Goal: Check status: Check status

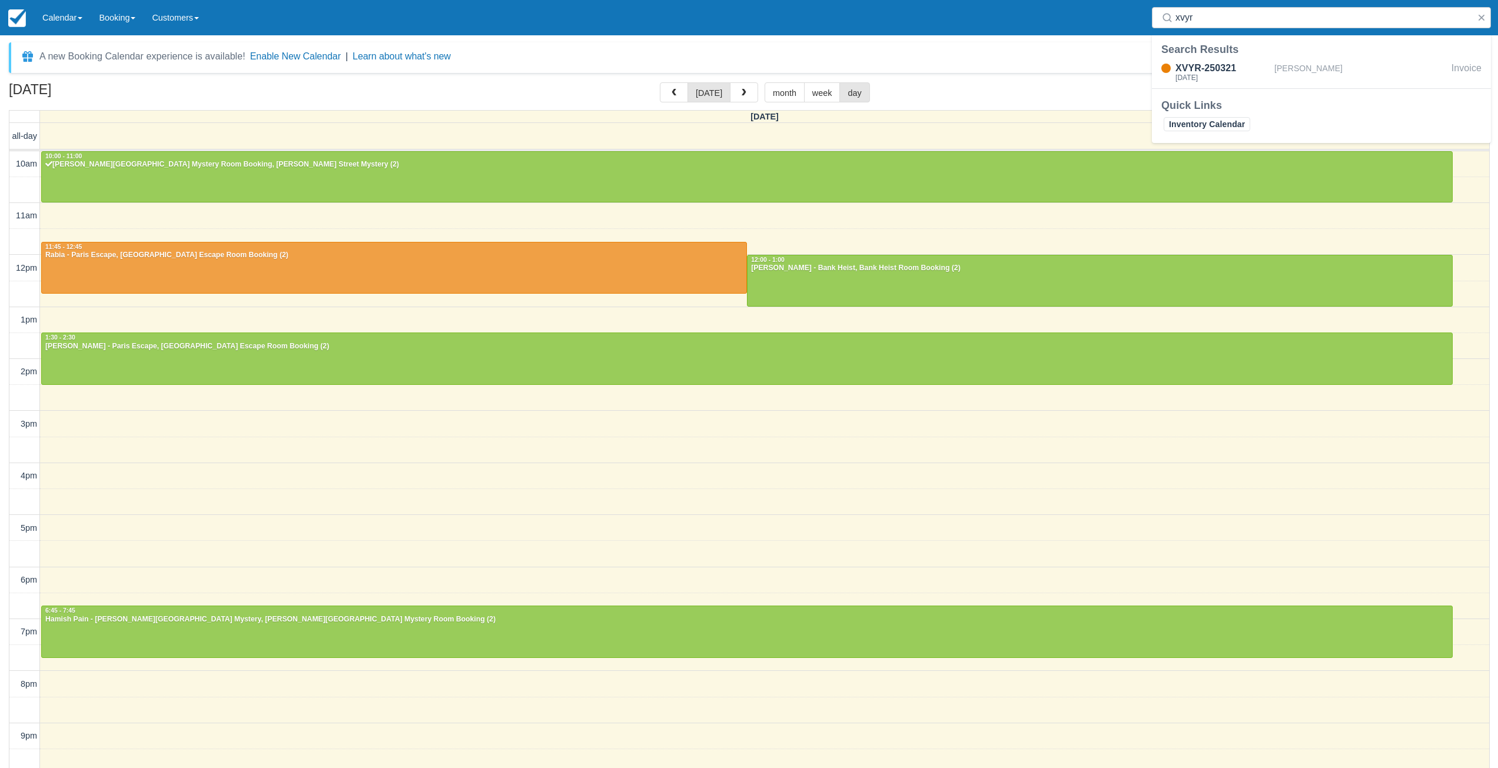
select select
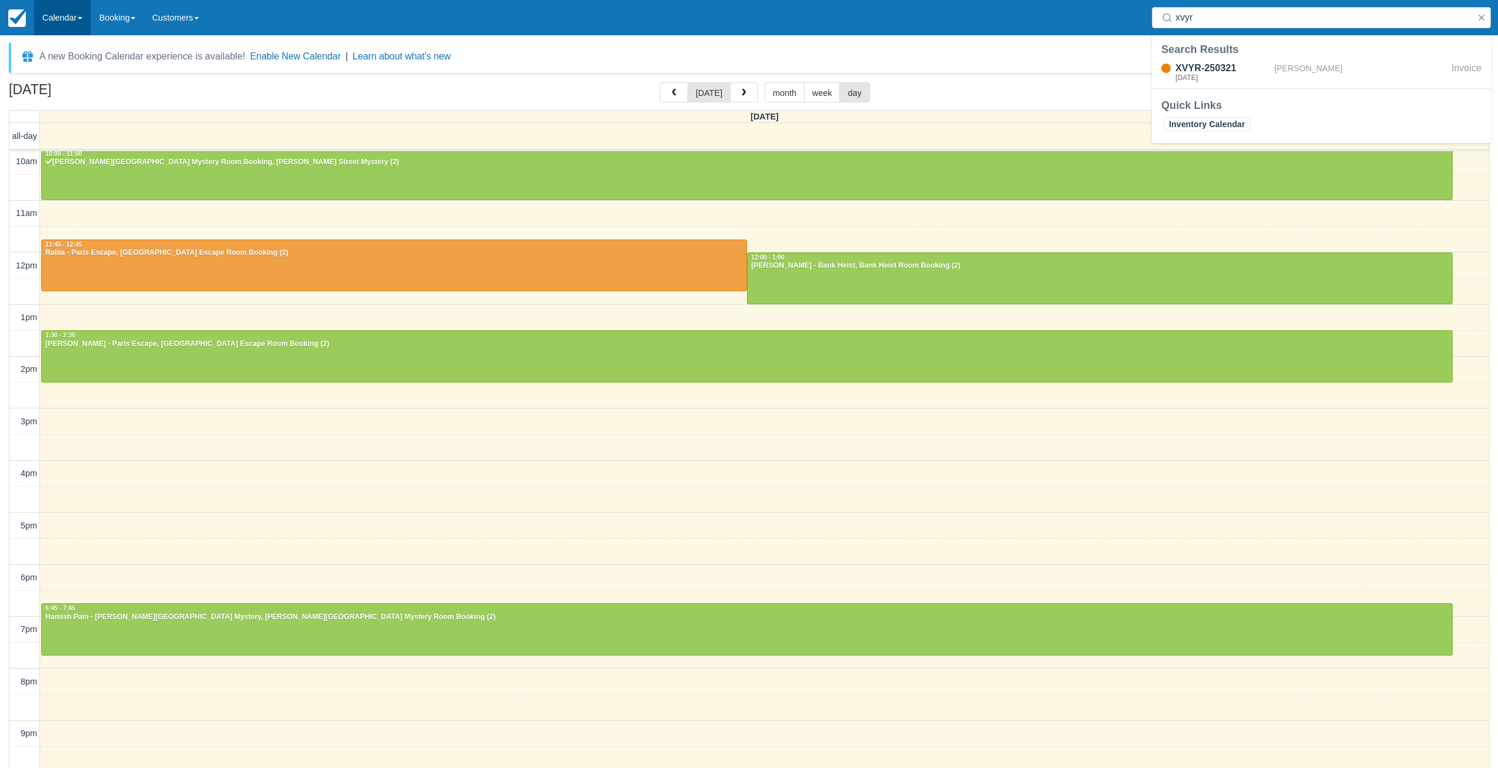
click at [73, 22] on link "Calendar" at bounding box center [62, 17] width 56 height 35
click at [42, 162] on link "Day" at bounding box center [81, 160] width 93 height 25
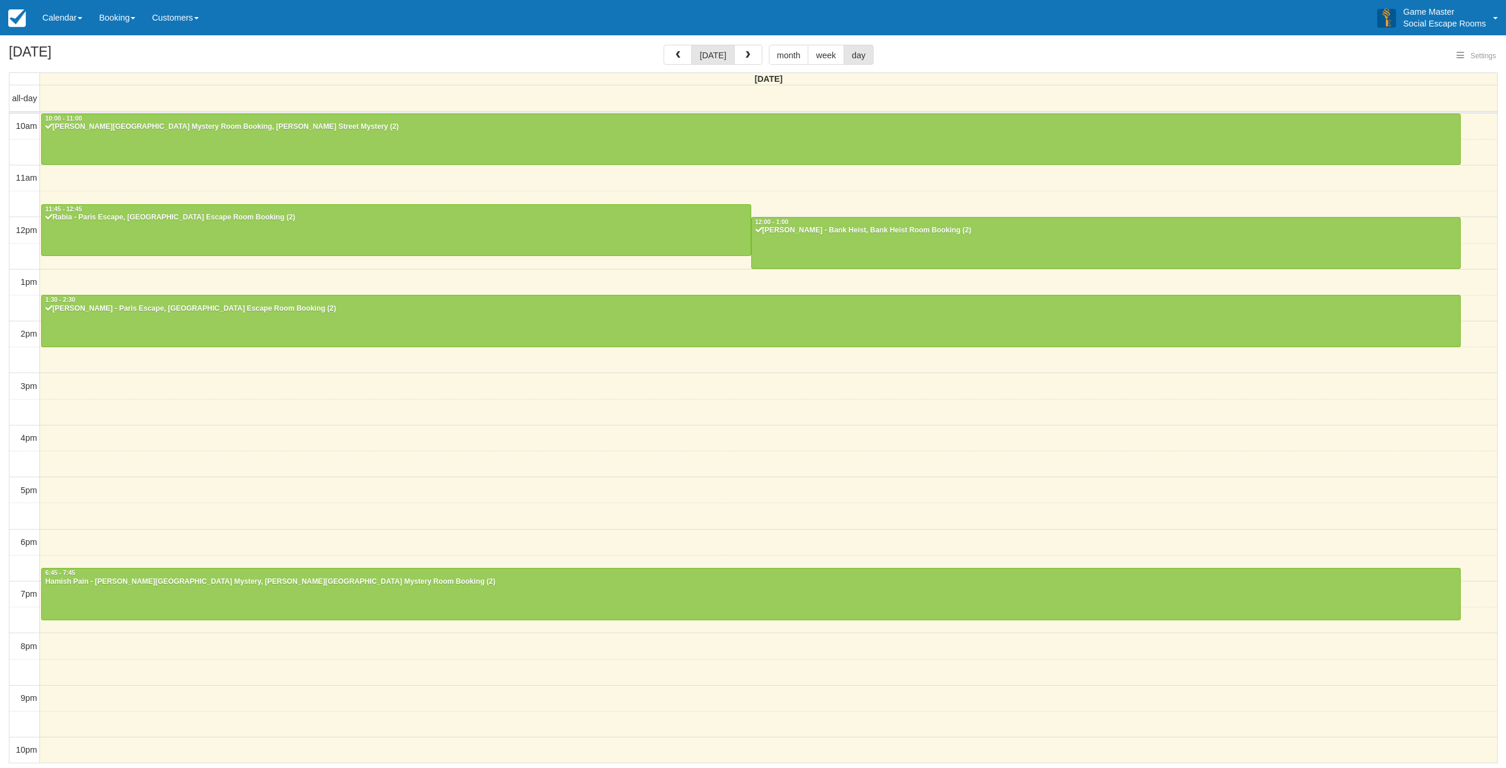
select select
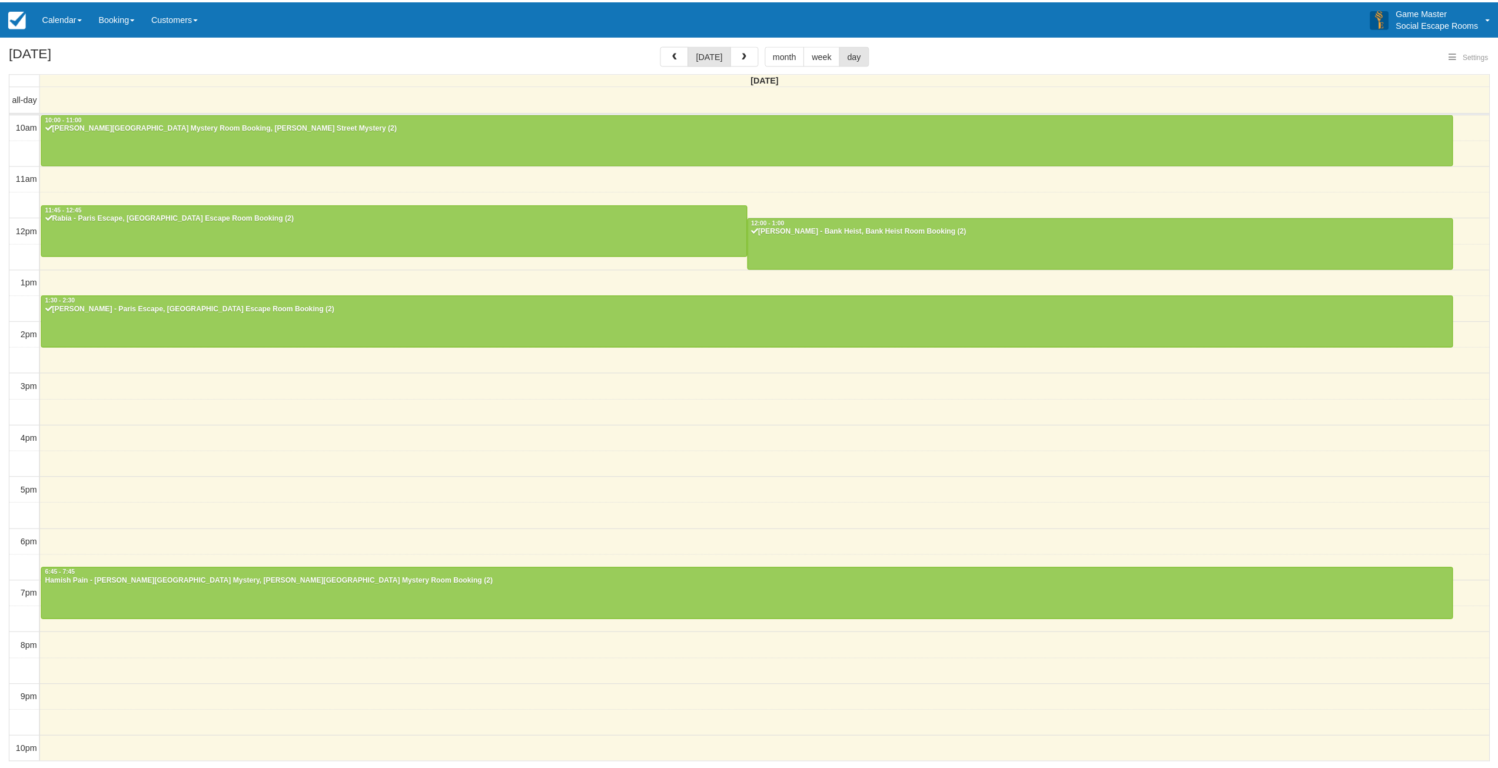
scroll to position [2, 0]
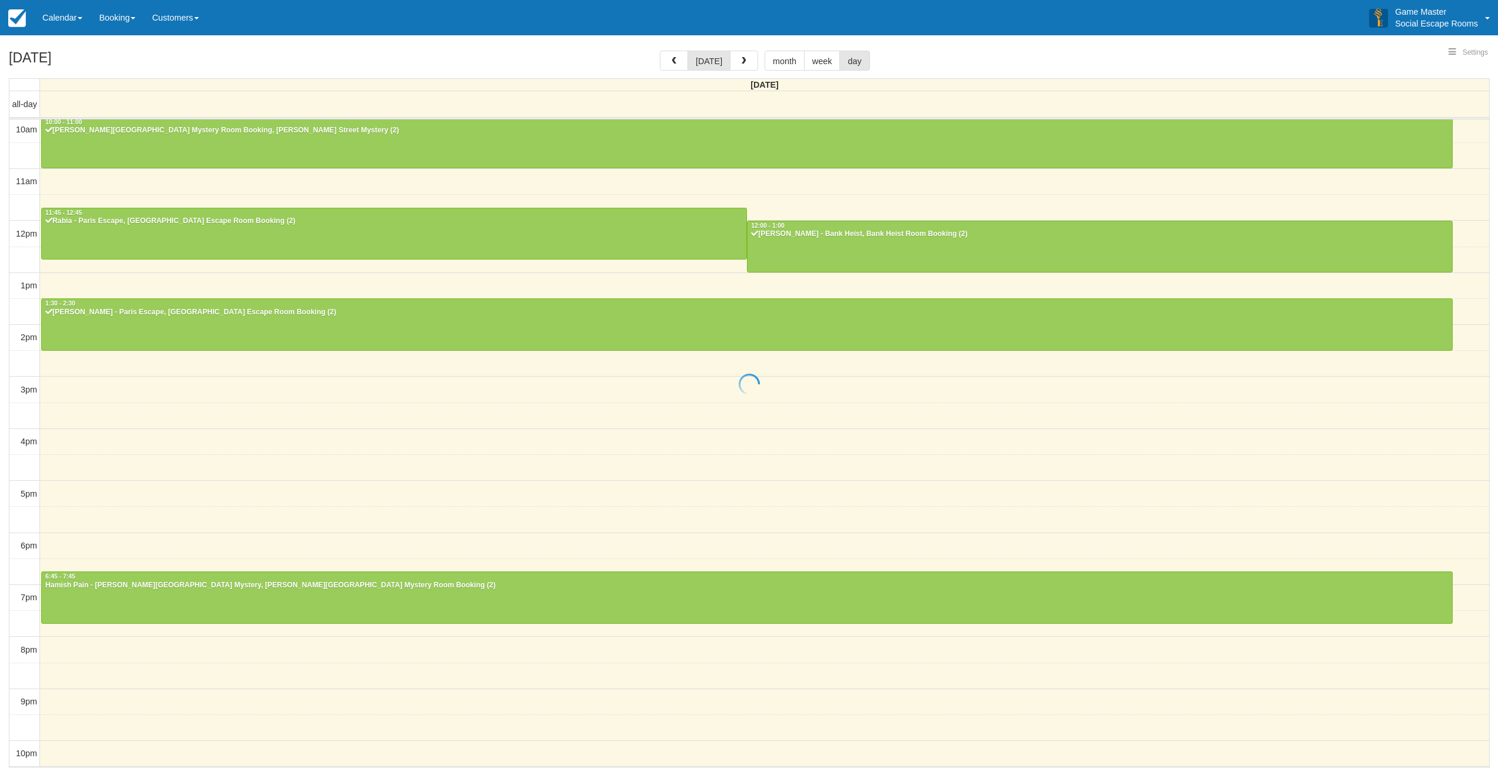
select select
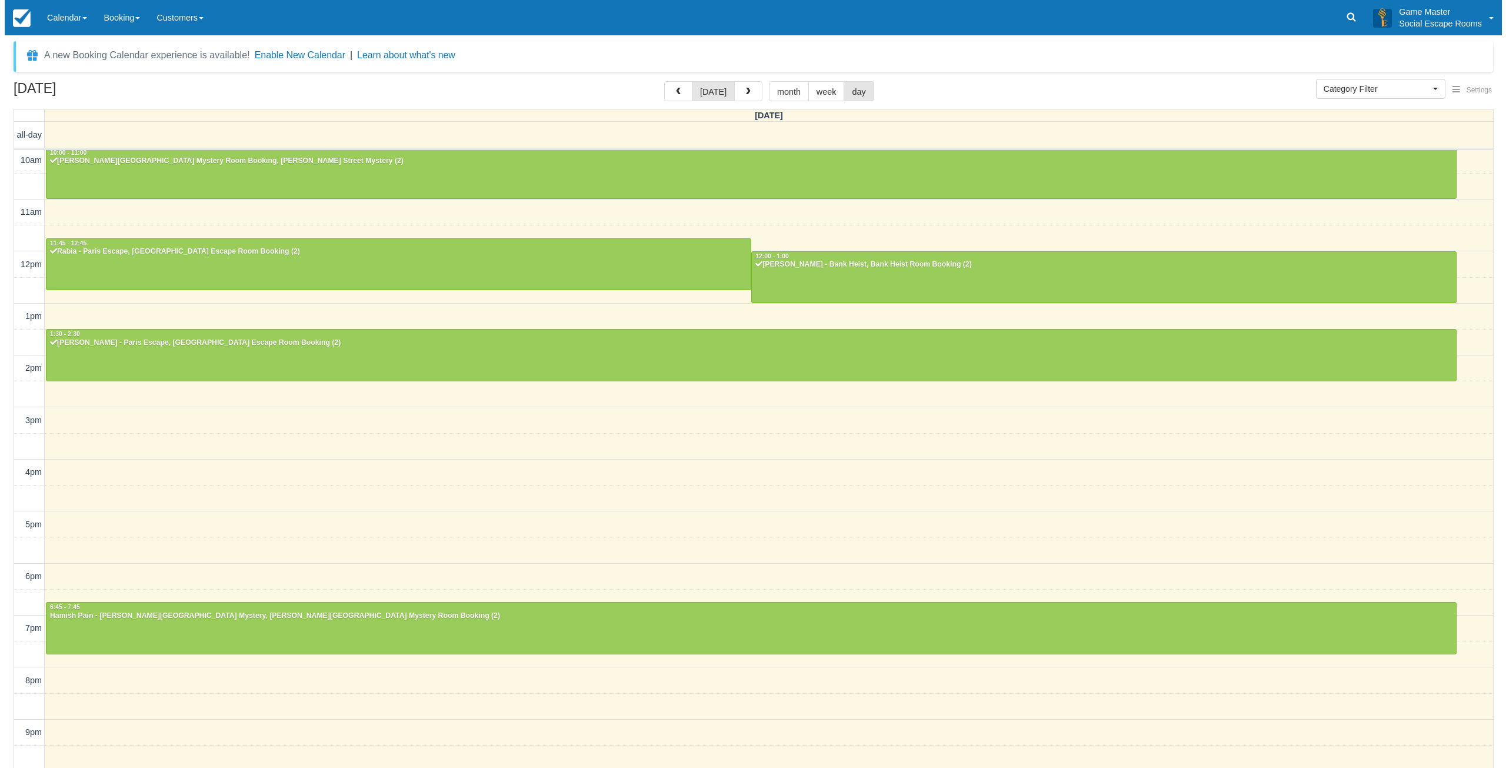
scroll to position [0, 0]
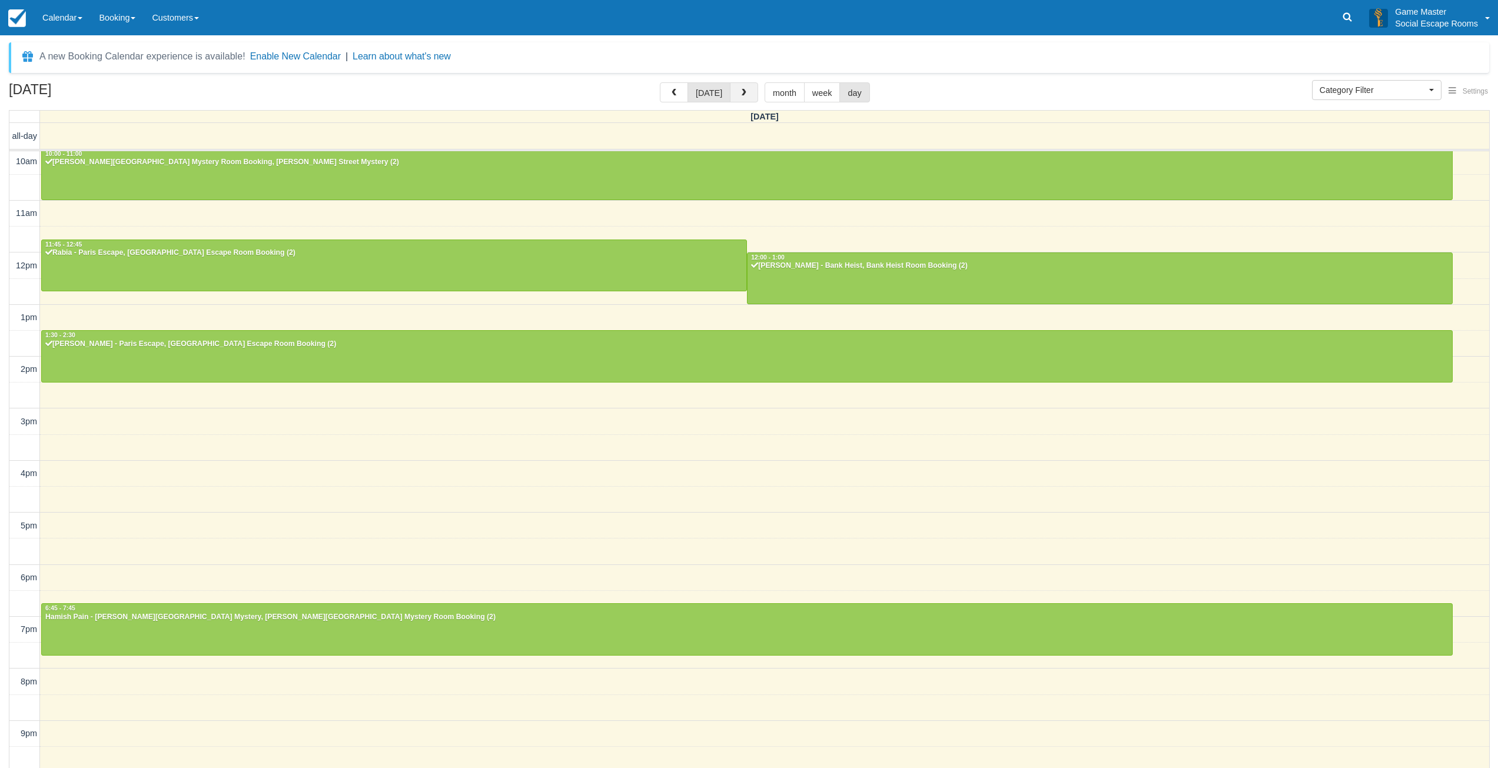
click at [750, 92] on button "button" at bounding box center [744, 92] width 28 height 20
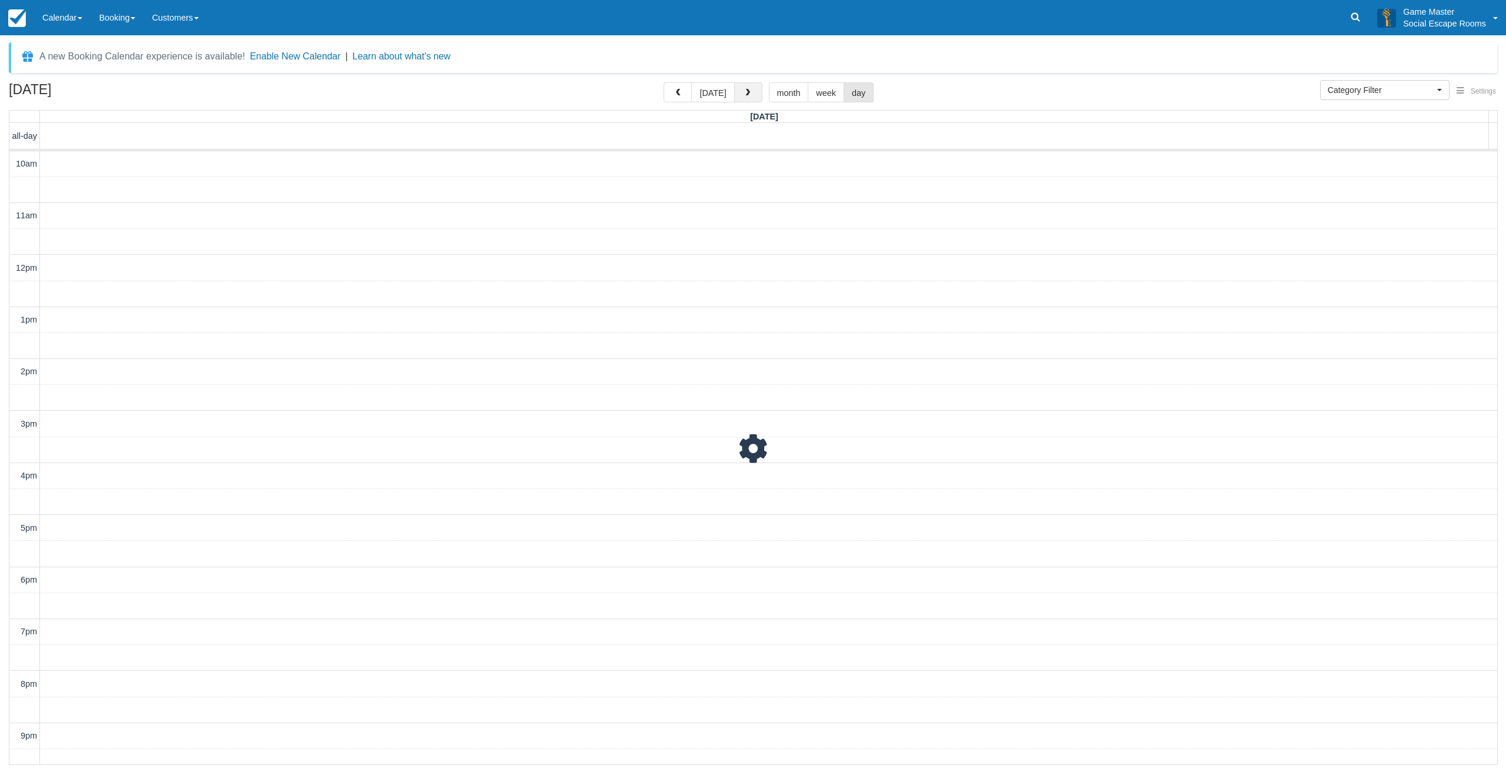
scroll to position [36, 0]
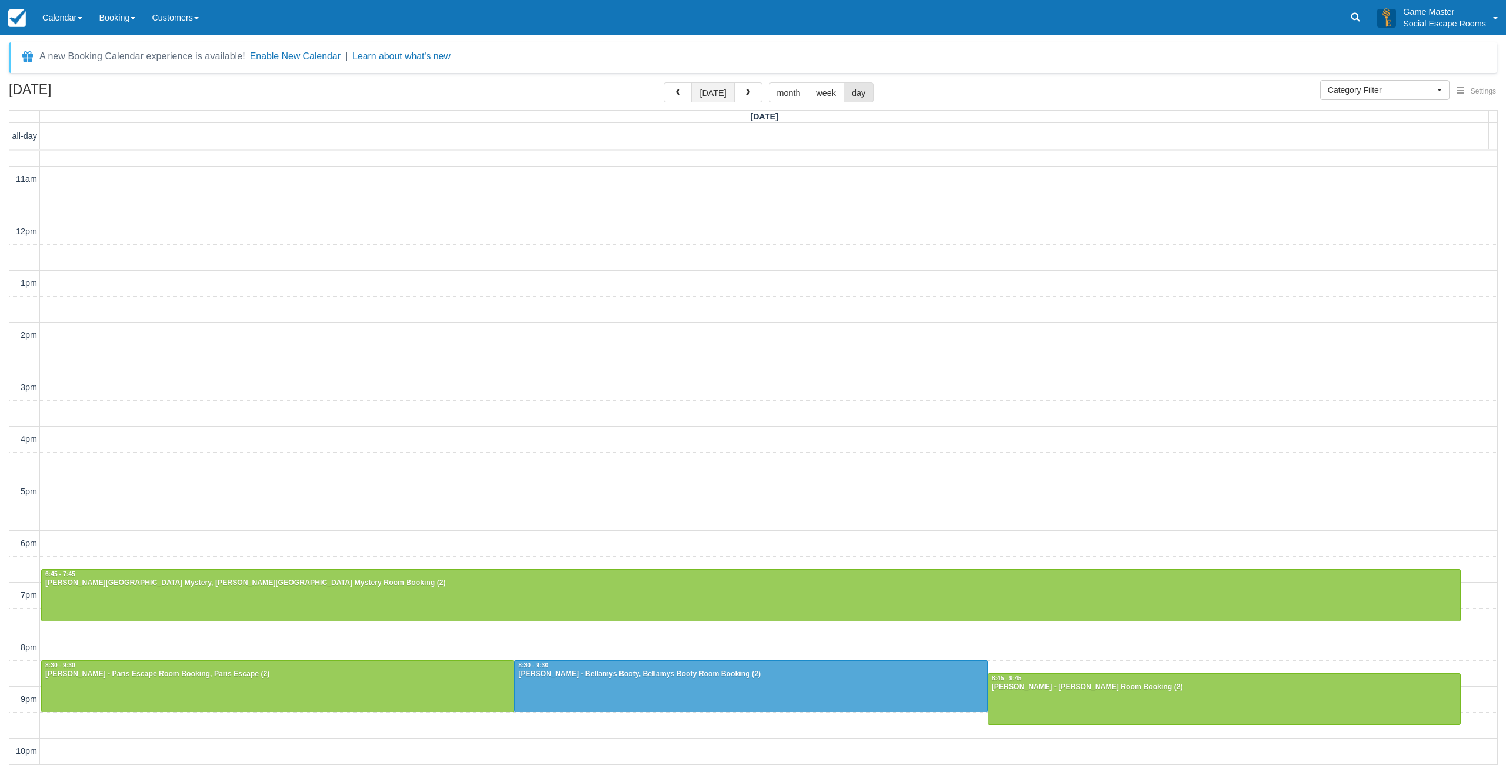
click at [719, 92] on button "[DATE]" at bounding box center [712, 92] width 43 height 20
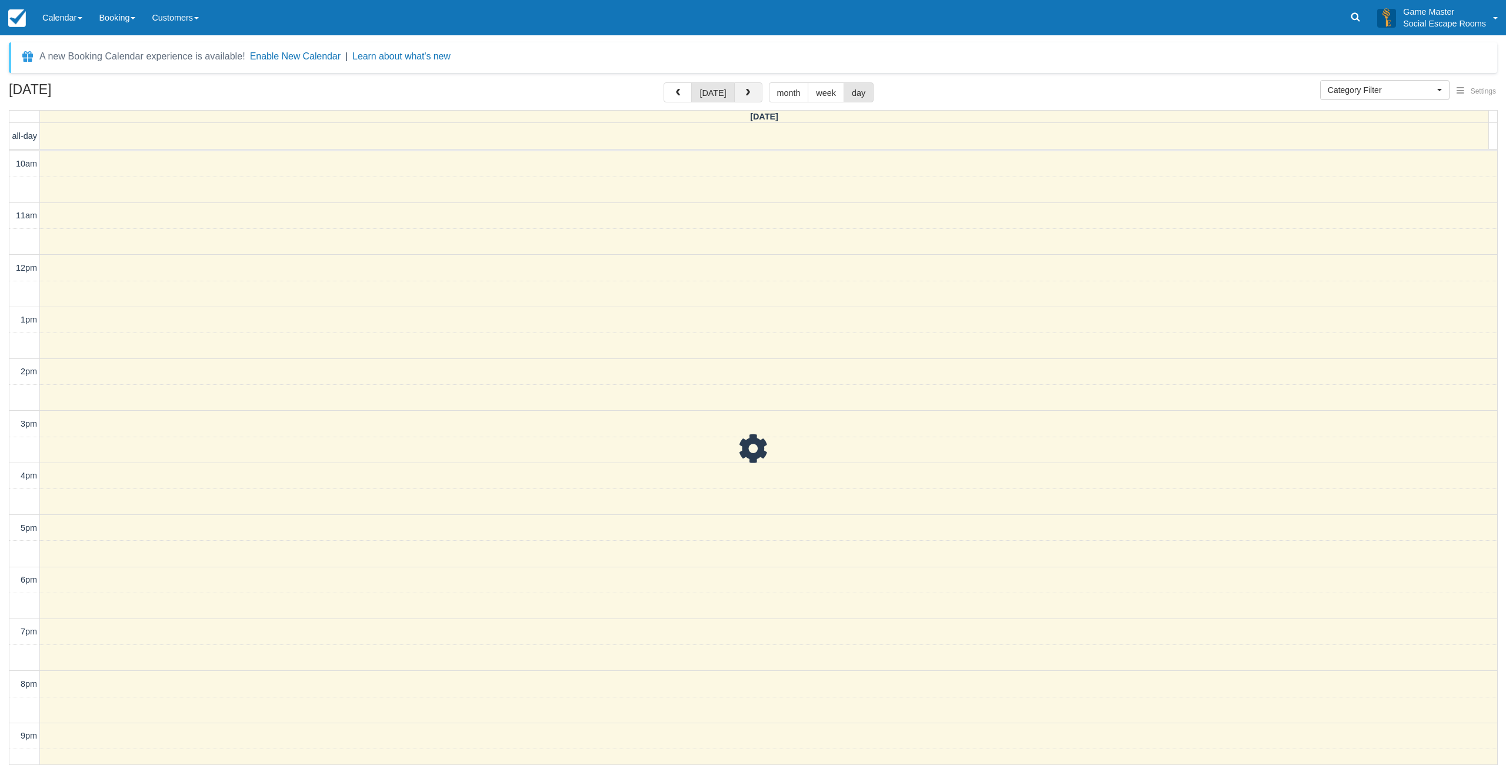
scroll to position [36, 0]
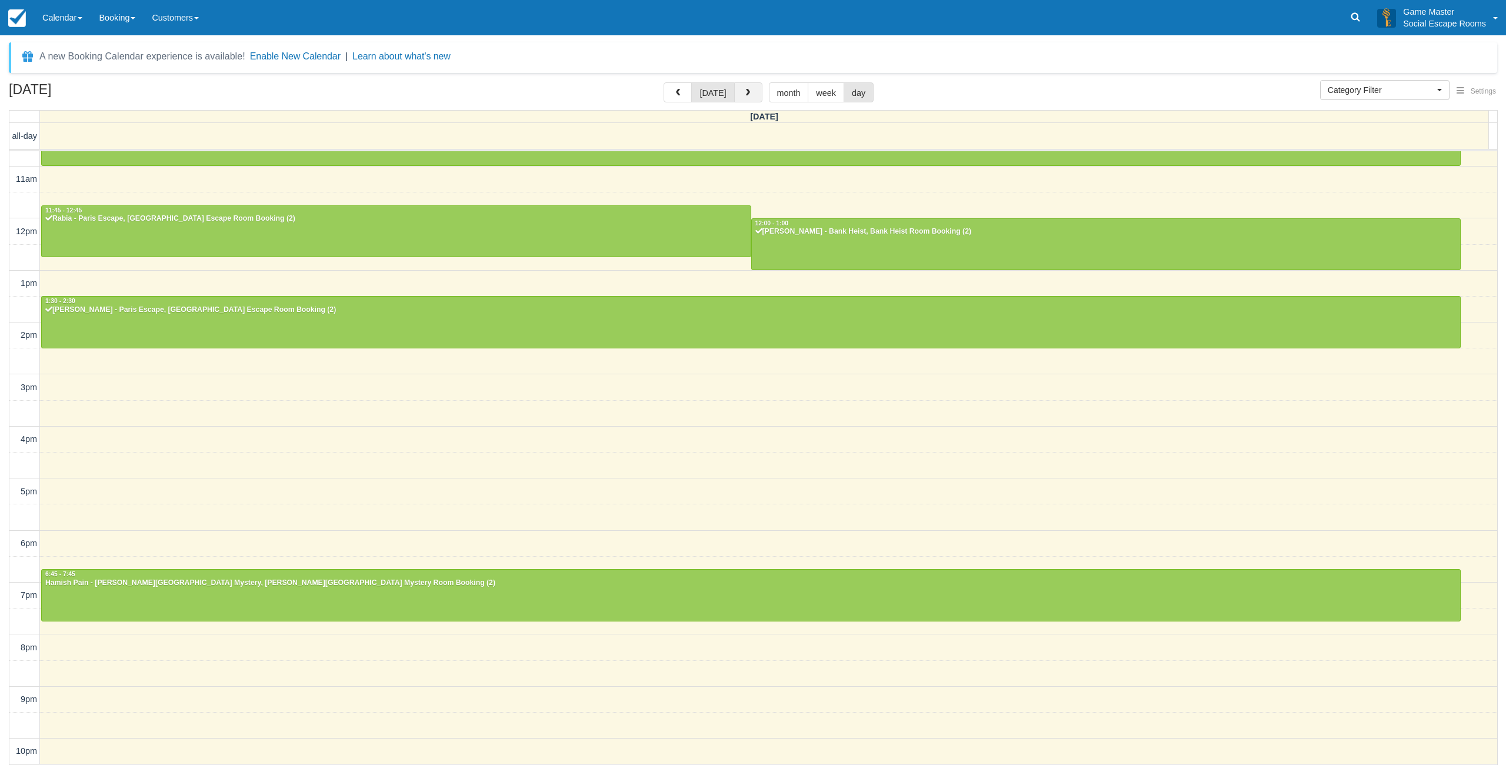
click at [746, 94] on span "button" at bounding box center [748, 93] width 8 height 8
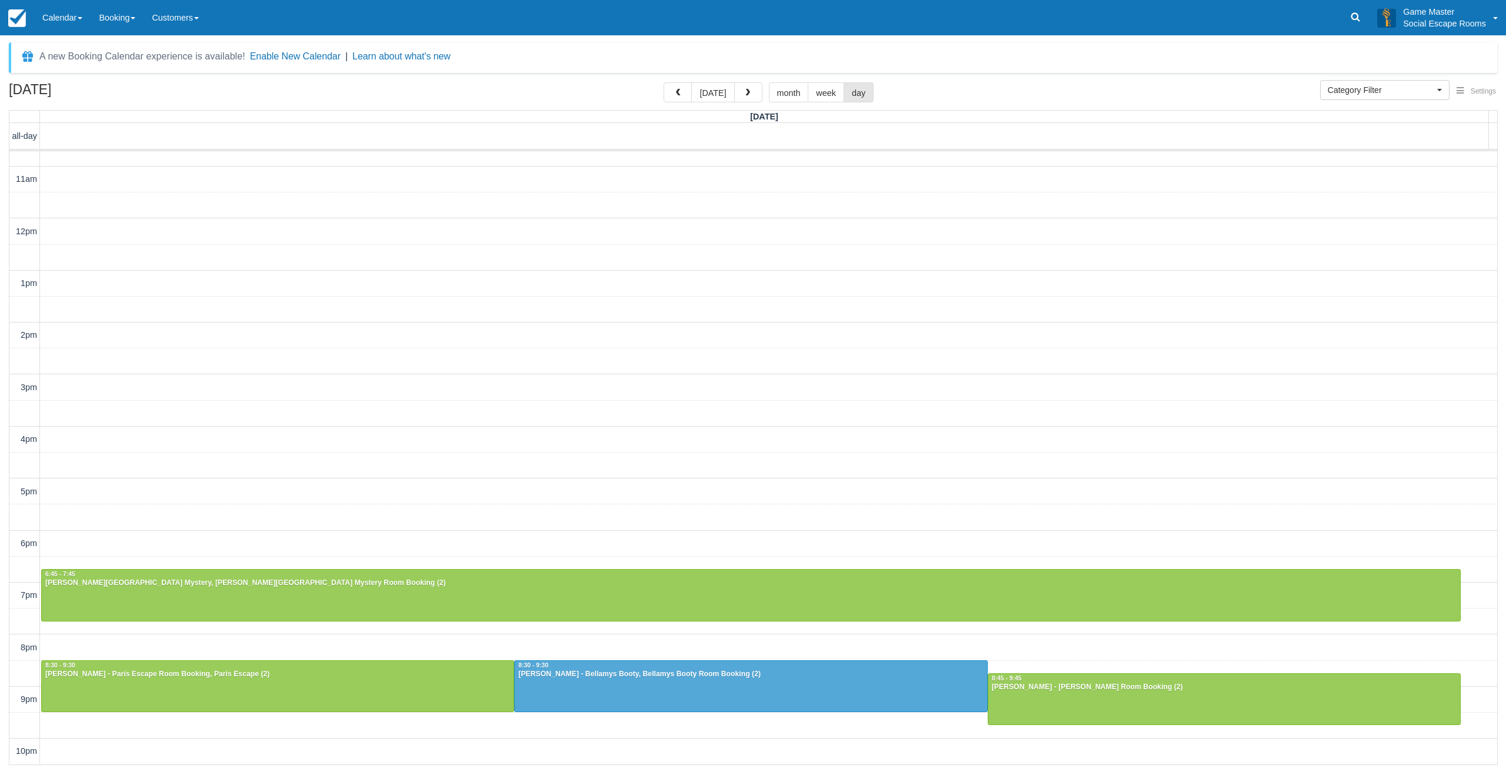
scroll to position [36, 0]
click at [754, 93] on button "button" at bounding box center [748, 92] width 28 height 20
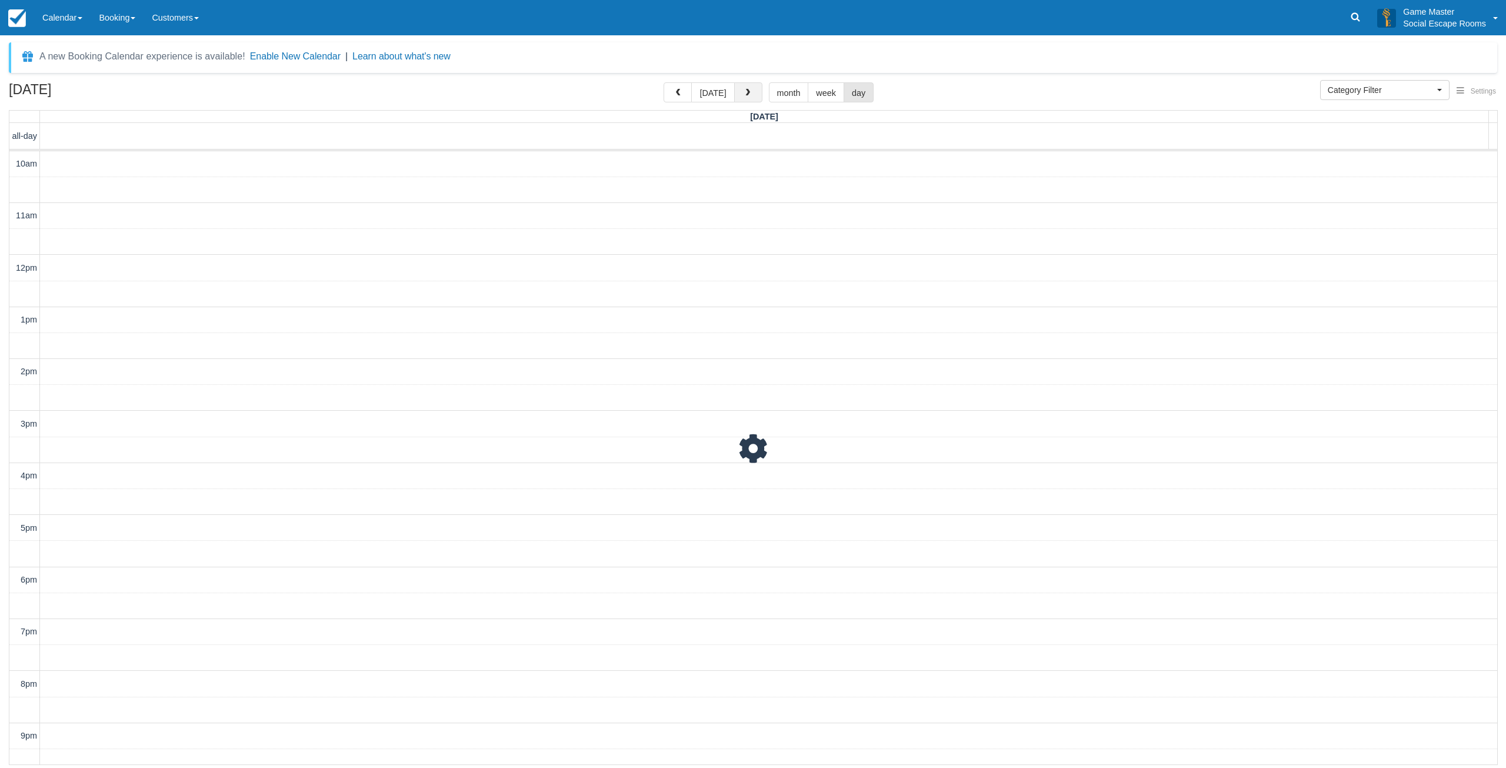
scroll to position [36, 0]
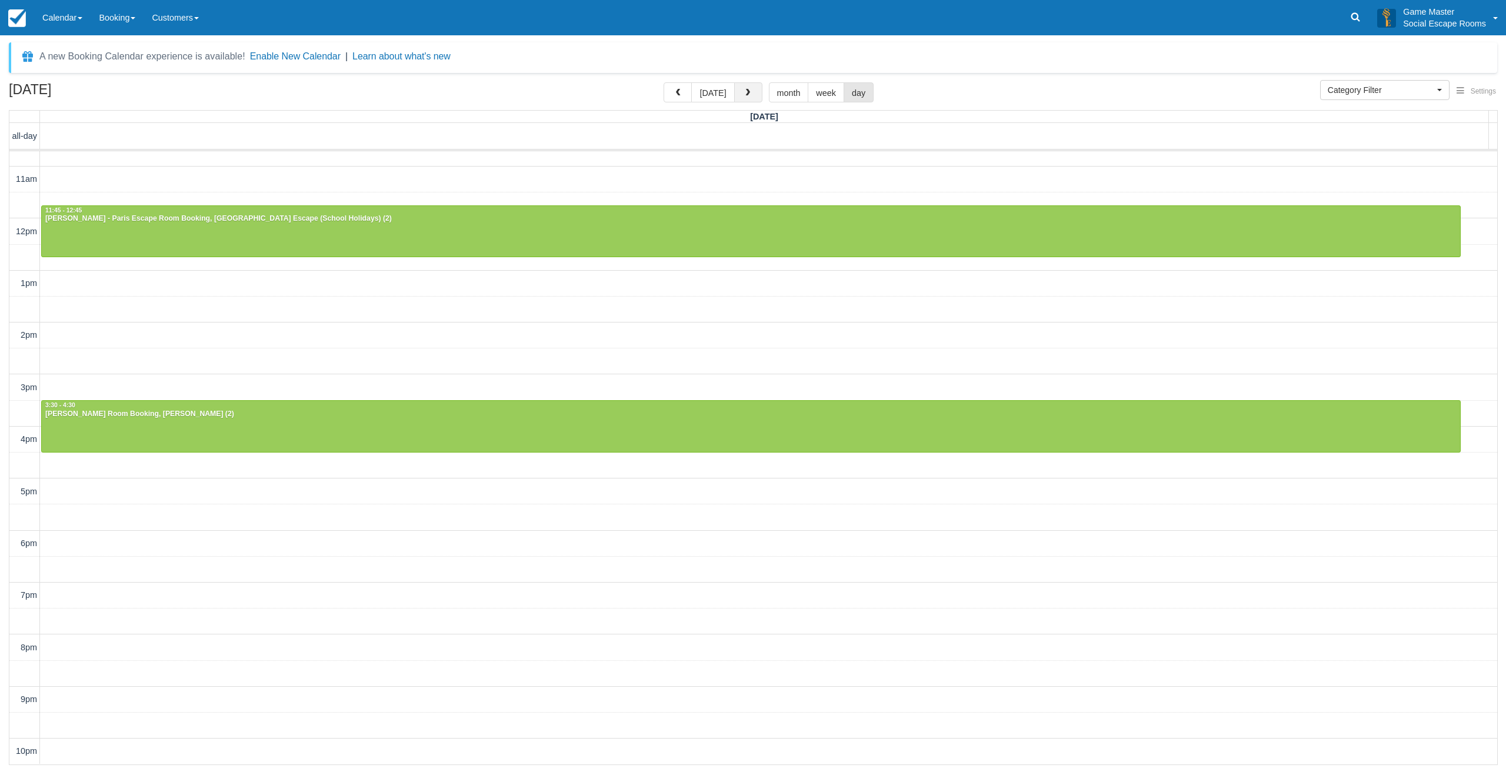
click at [753, 93] on button "button" at bounding box center [748, 92] width 28 height 20
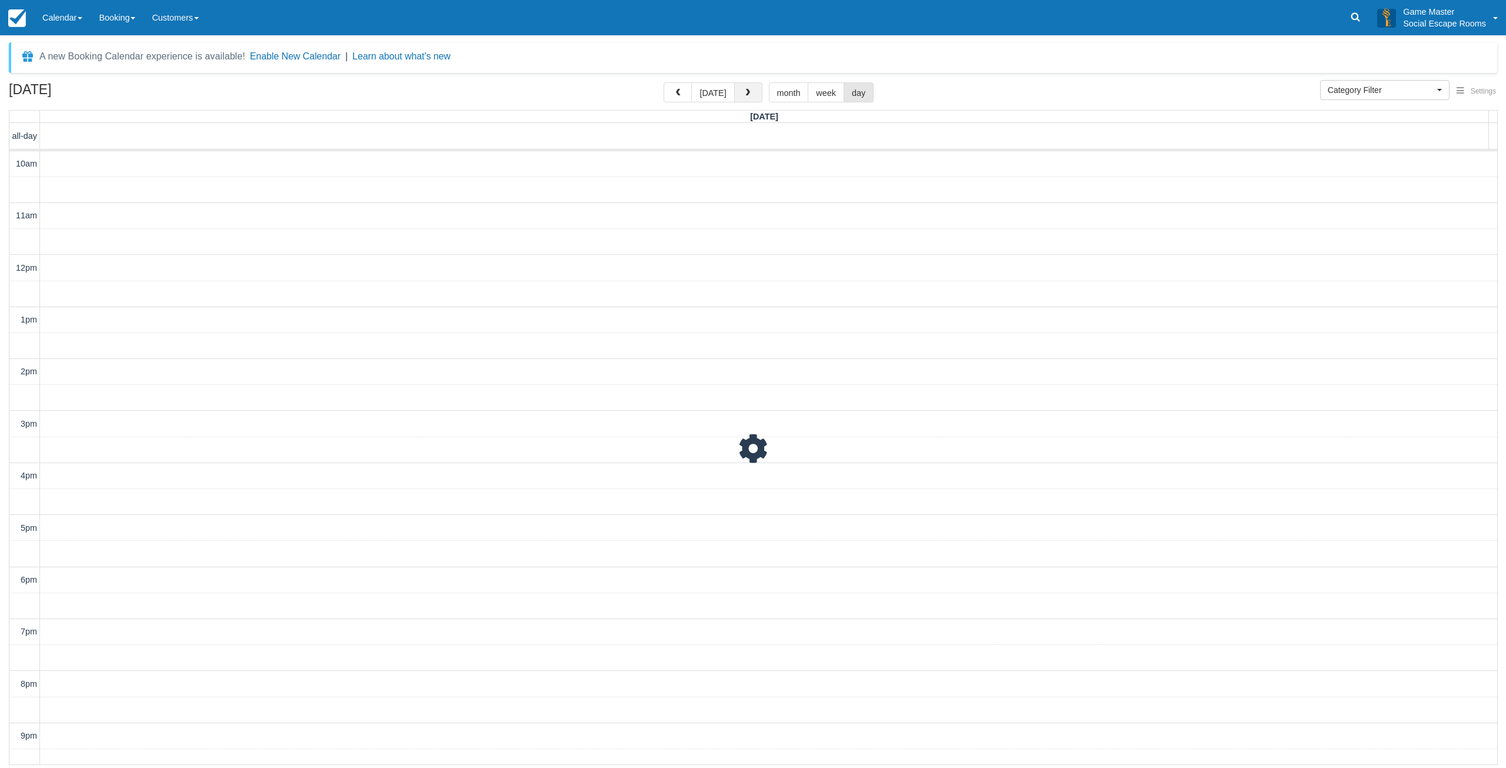
scroll to position [36, 0]
click at [716, 95] on button "[DATE]" at bounding box center [712, 92] width 43 height 20
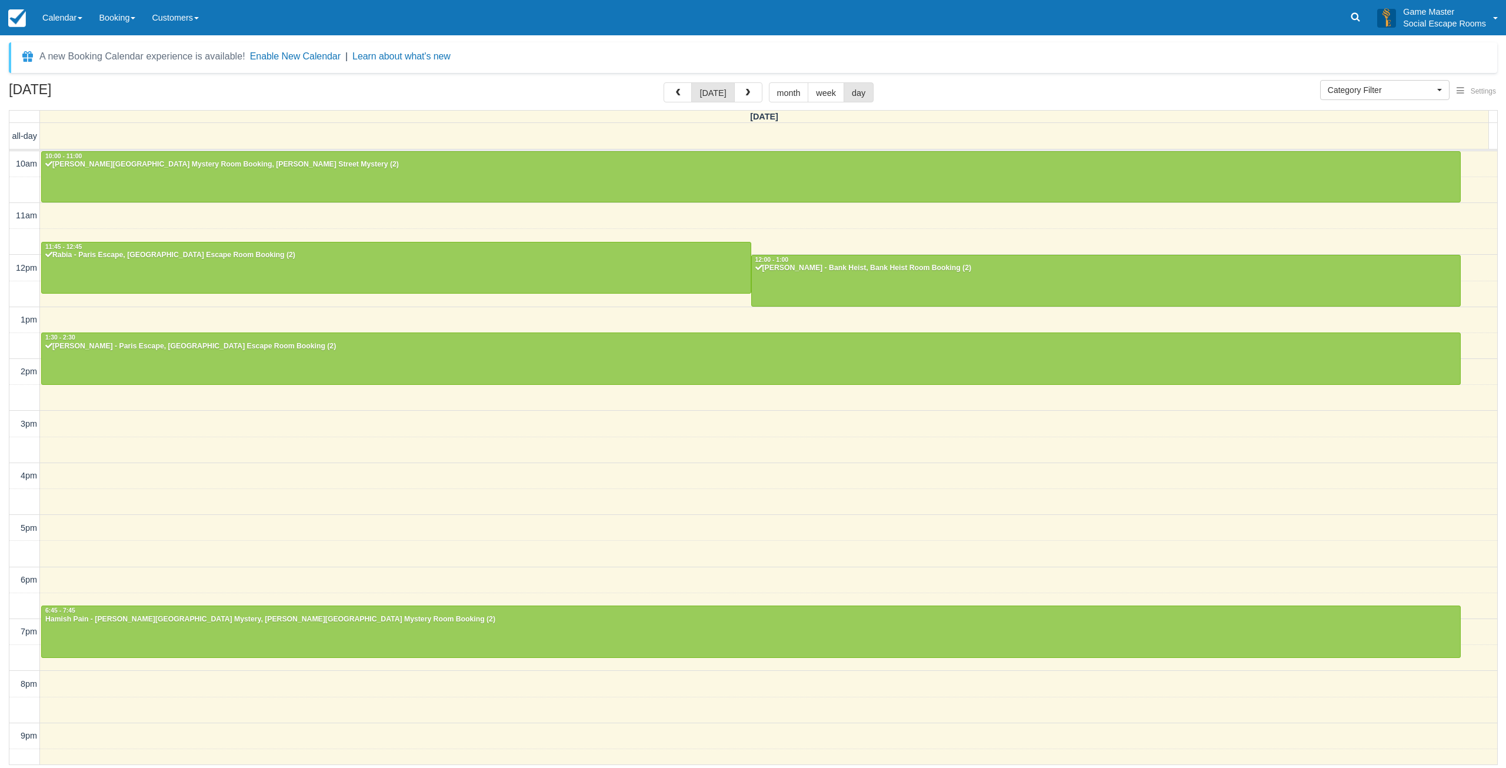
scroll to position [36, 0]
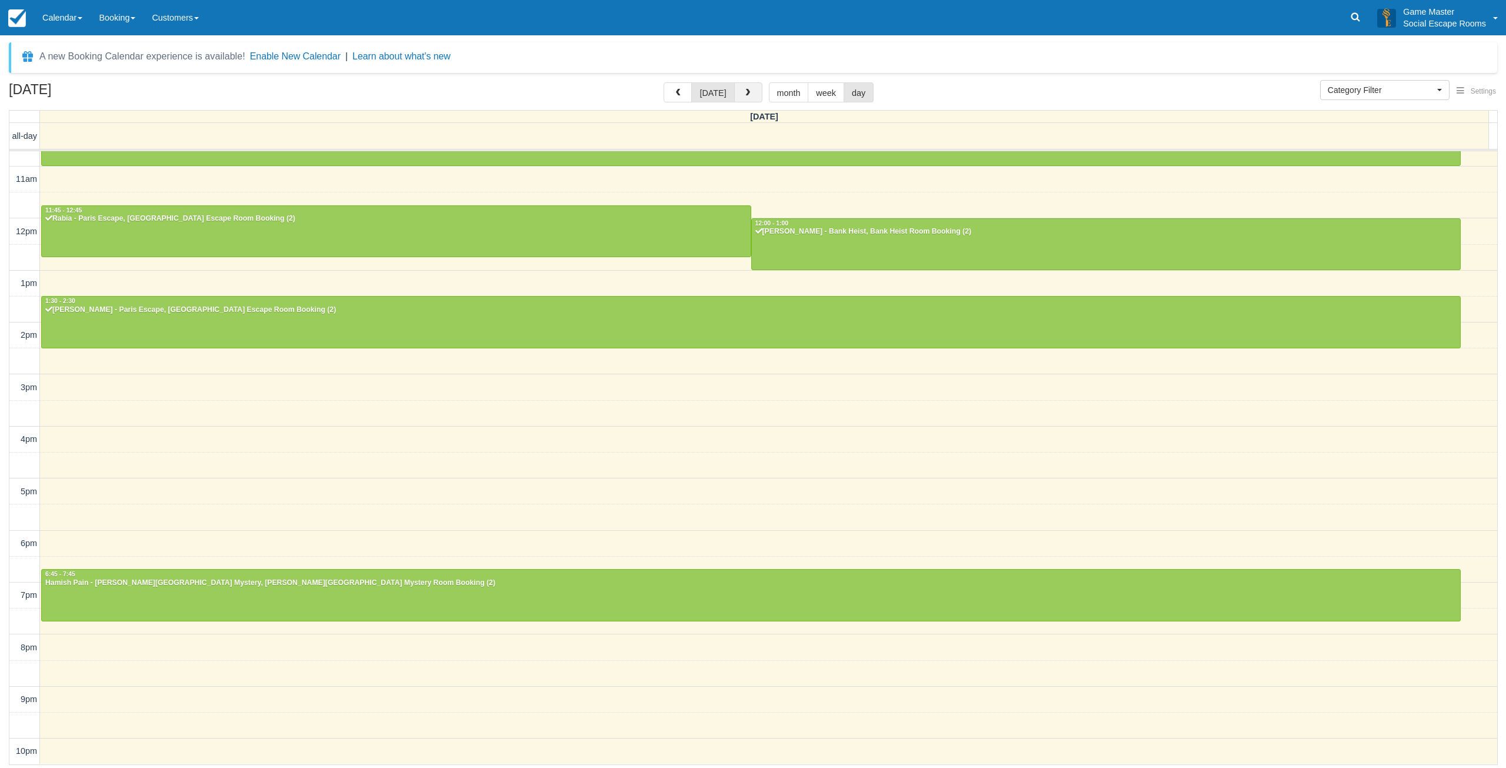
click at [744, 90] on span "button" at bounding box center [748, 93] width 8 height 8
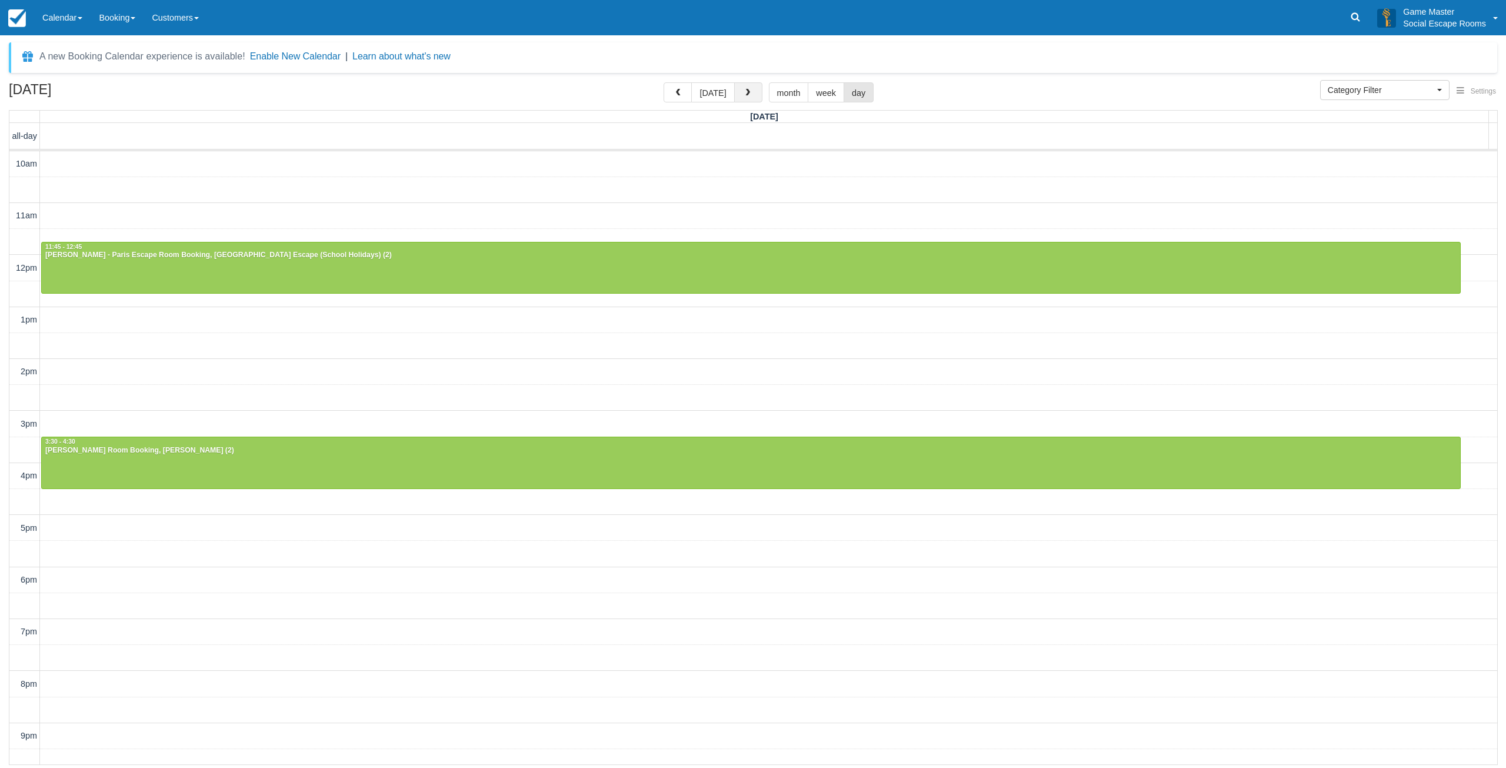
scroll to position [36, 0]
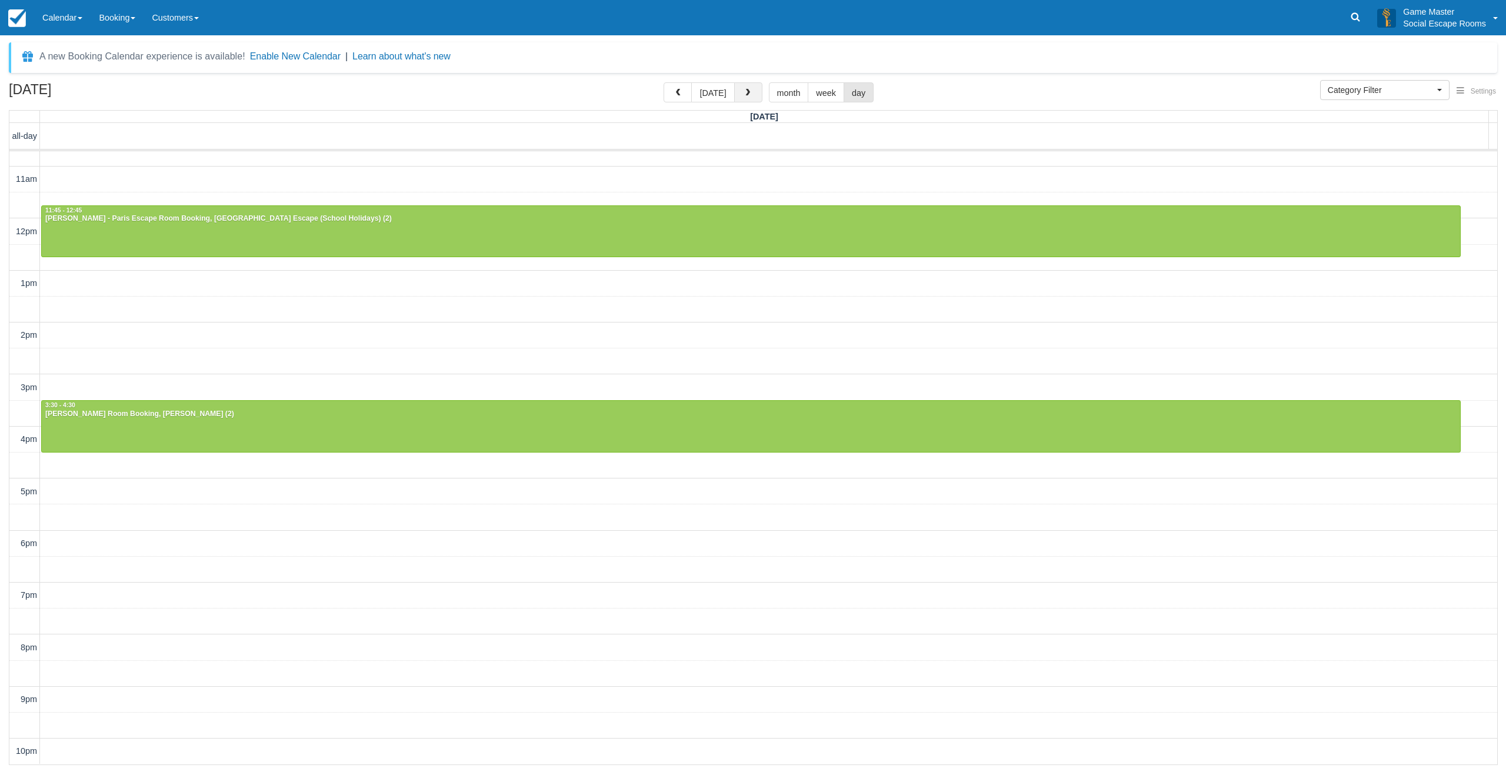
click at [744, 90] on span "button" at bounding box center [748, 93] width 8 height 8
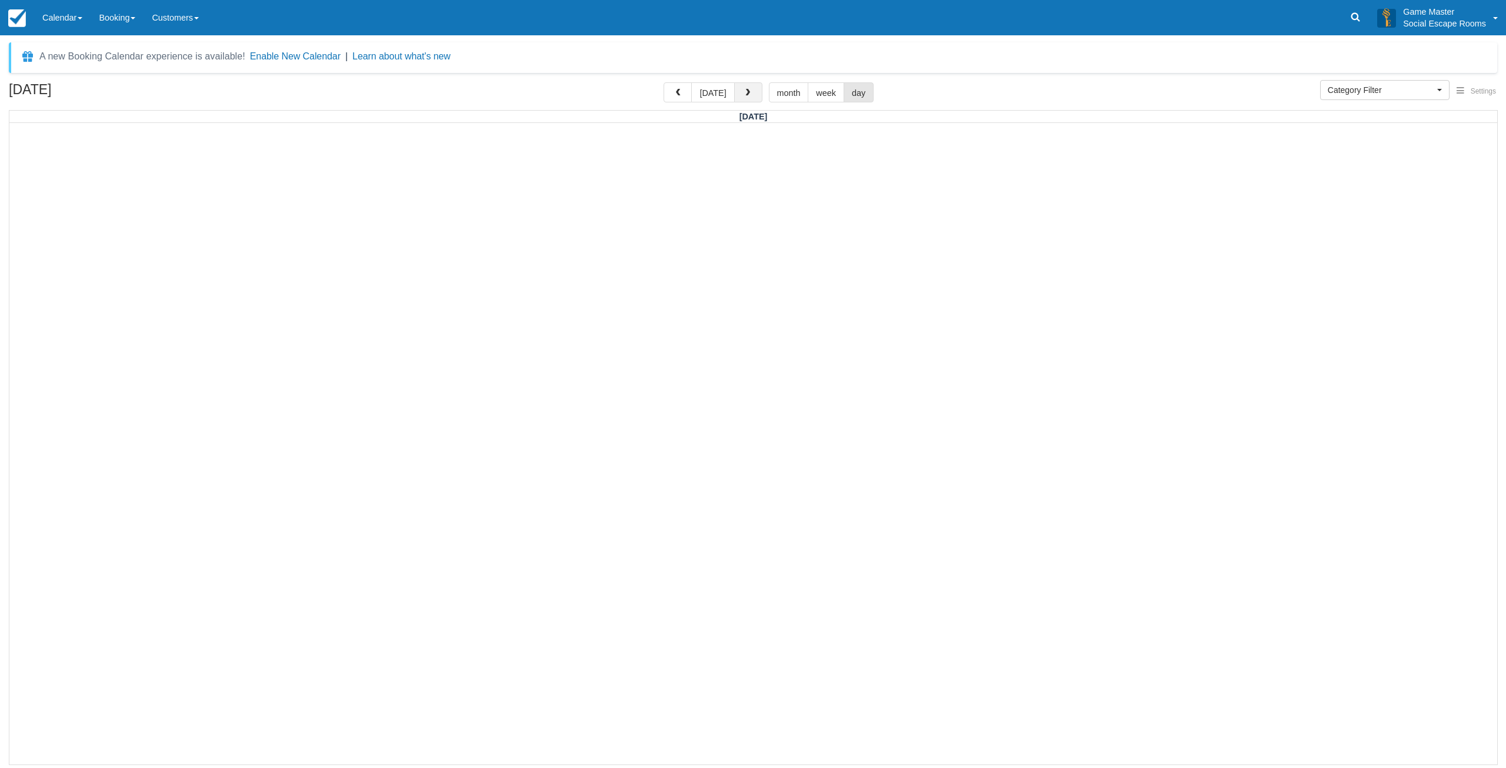
click at [744, 90] on span "button" at bounding box center [748, 93] width 8 height 8
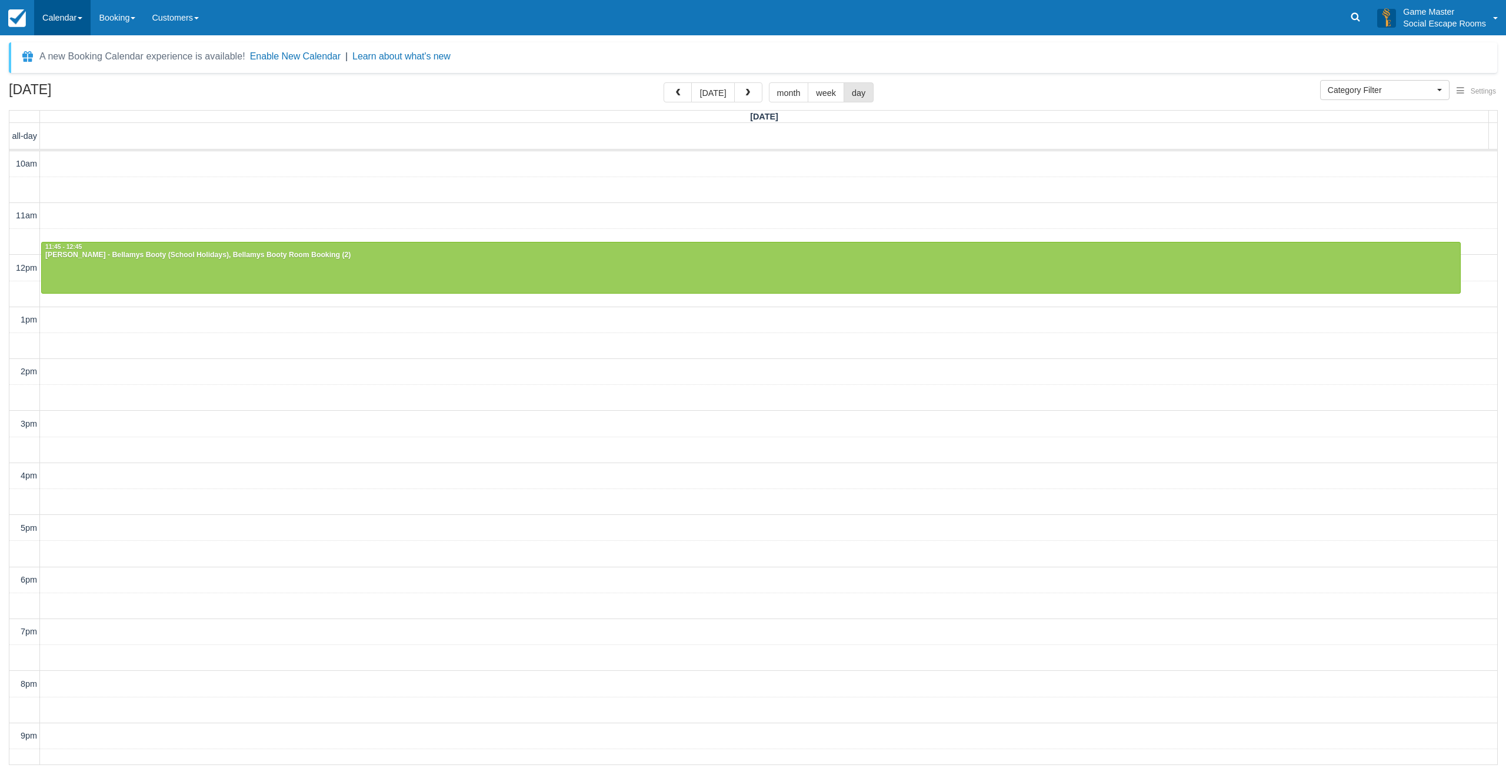
click at [82, 26] on link "Calendar" at bounding box center [62, 17] width 56 height 35
click at [86, 174] on ul "Customer Inventory Month Week Day" at bounding box center [81, 105] width 94 height 141
click at [56, 19] on link "Calendar" at bounding box center [62, 17] width 56 height 35
click at [58, 152] on link "Day" at bounding box center [81, 160] width 93 height 25
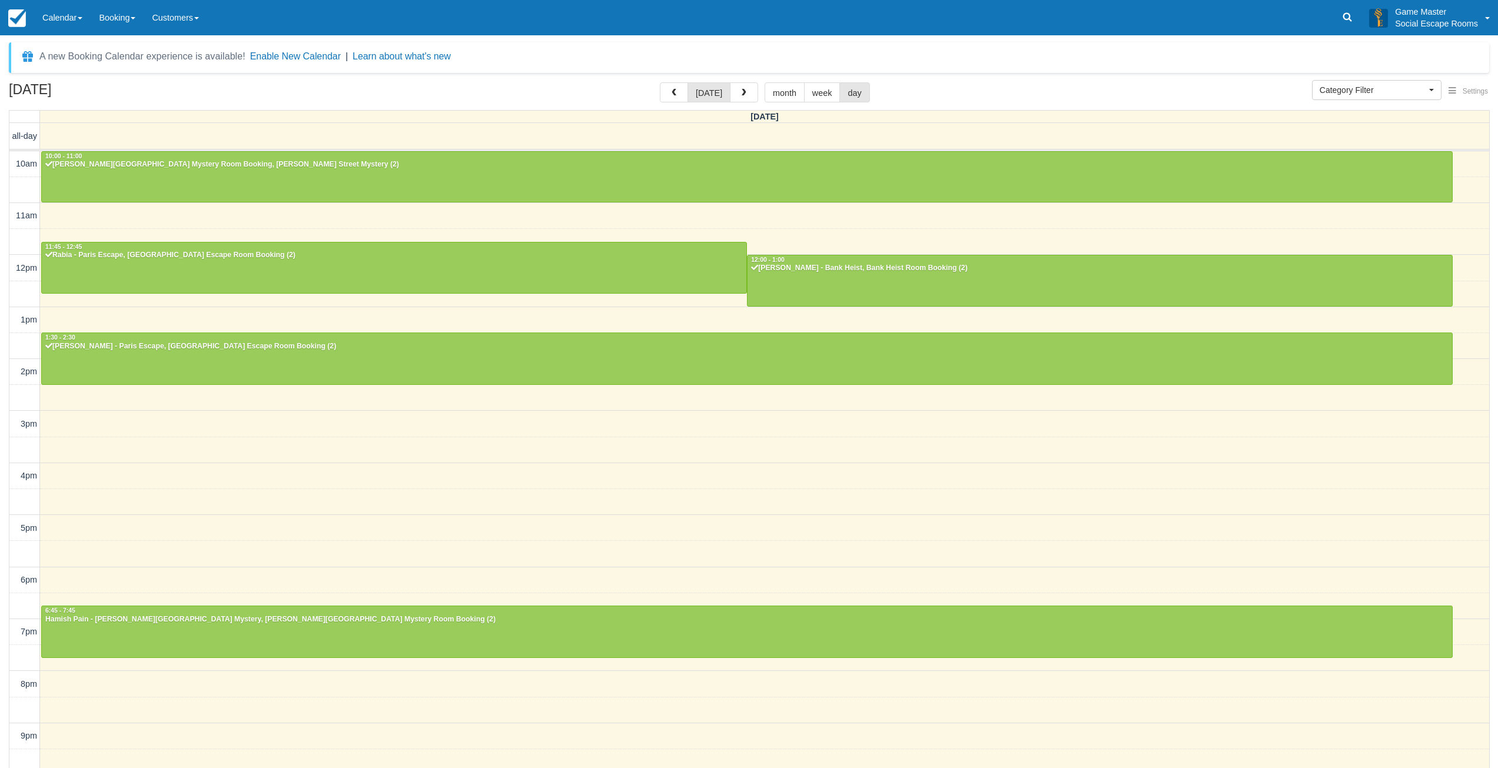
select select
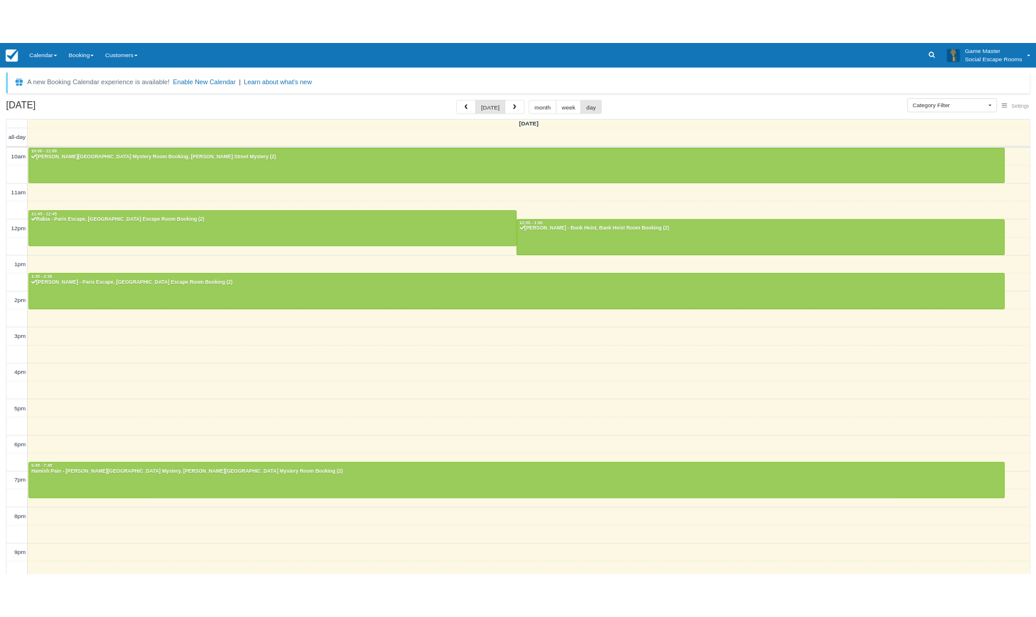
scroll to position [2, 0]
